Goal: Find specific fact: Find specific fact

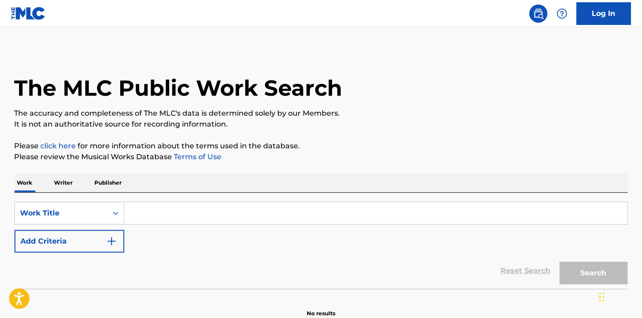
click at [97, 182] on p "Publisher" at bounding box center [108, 182] width 33 height 19
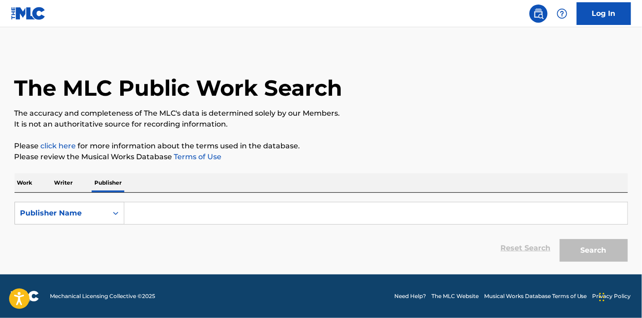
click at [155, 202] on input "Search Form" at bounding box center [375, 213] width 503 height 22
paste input "On-U Sound Music Ltd"
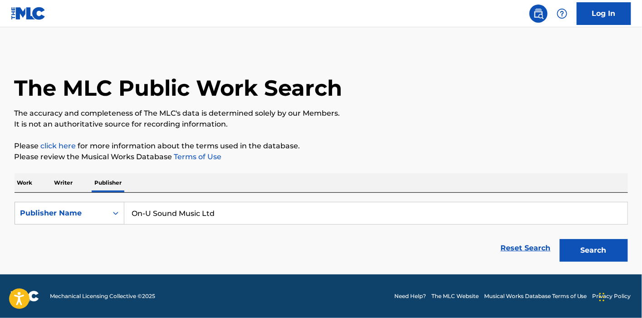
type input "On-U Sound Music Ltd"
click at [581, 250] on button "Search" at bounding box center [594, 250] width 68 height 23
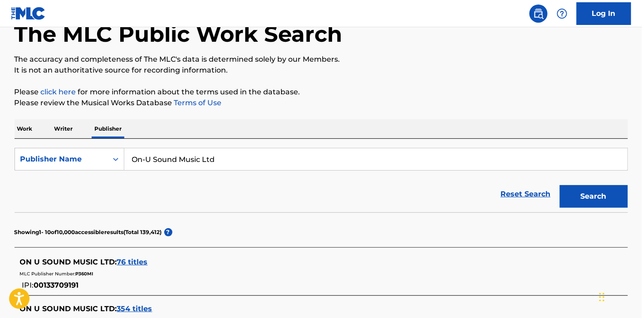
scroll to position [155, 0]
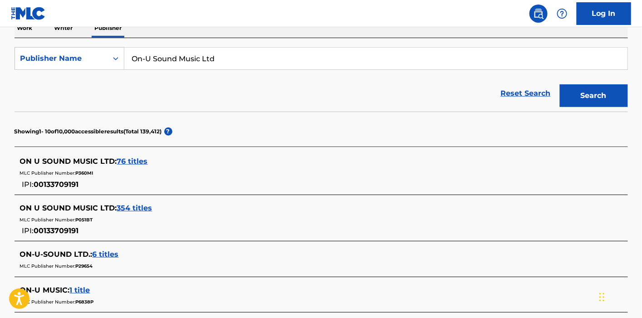
click at [134, 206] on span "354 titles" at bounding box center [134, 208] width 35 height 9
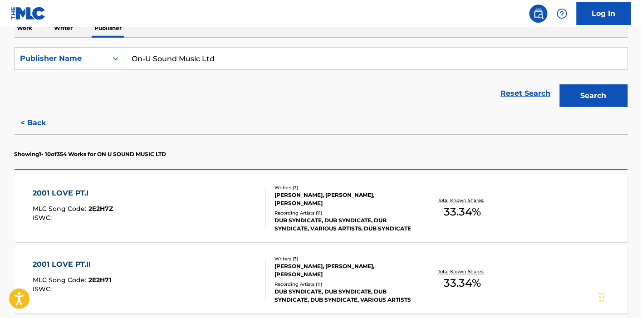
click at [158, 198] on div "2001 LOVE PT.I MLC Song Code : 2E2H7Z ISWC :" at bounding box center [149, 208] width 233 height 41
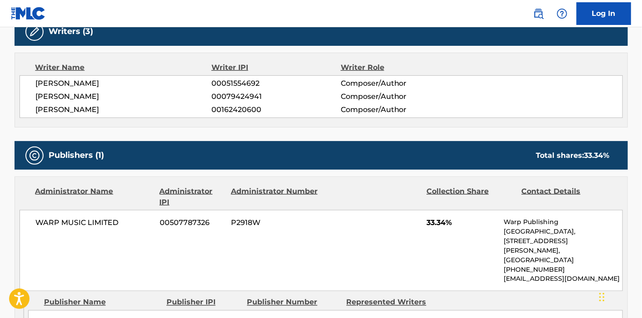
scroll to position [403, 0]
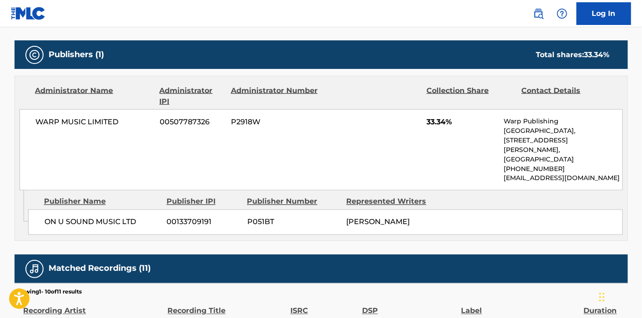
click at [81, 217] on span "ON U SOUND MUSIC LTD" at bounding box center [102, 222] width 116 height 11
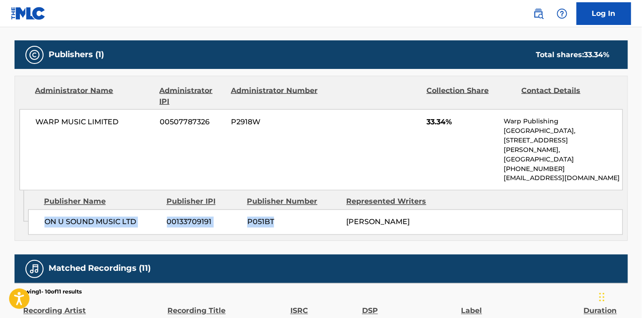
click at [282, 217] on span "P051BT" at bounding box center [293, 222] width 93 height 11
copy div "ON U SOUND MUSIC LTD 00133709191 P051BT"
